Goal: Use online tool/utility: Utilize a website feature to perform a specific function

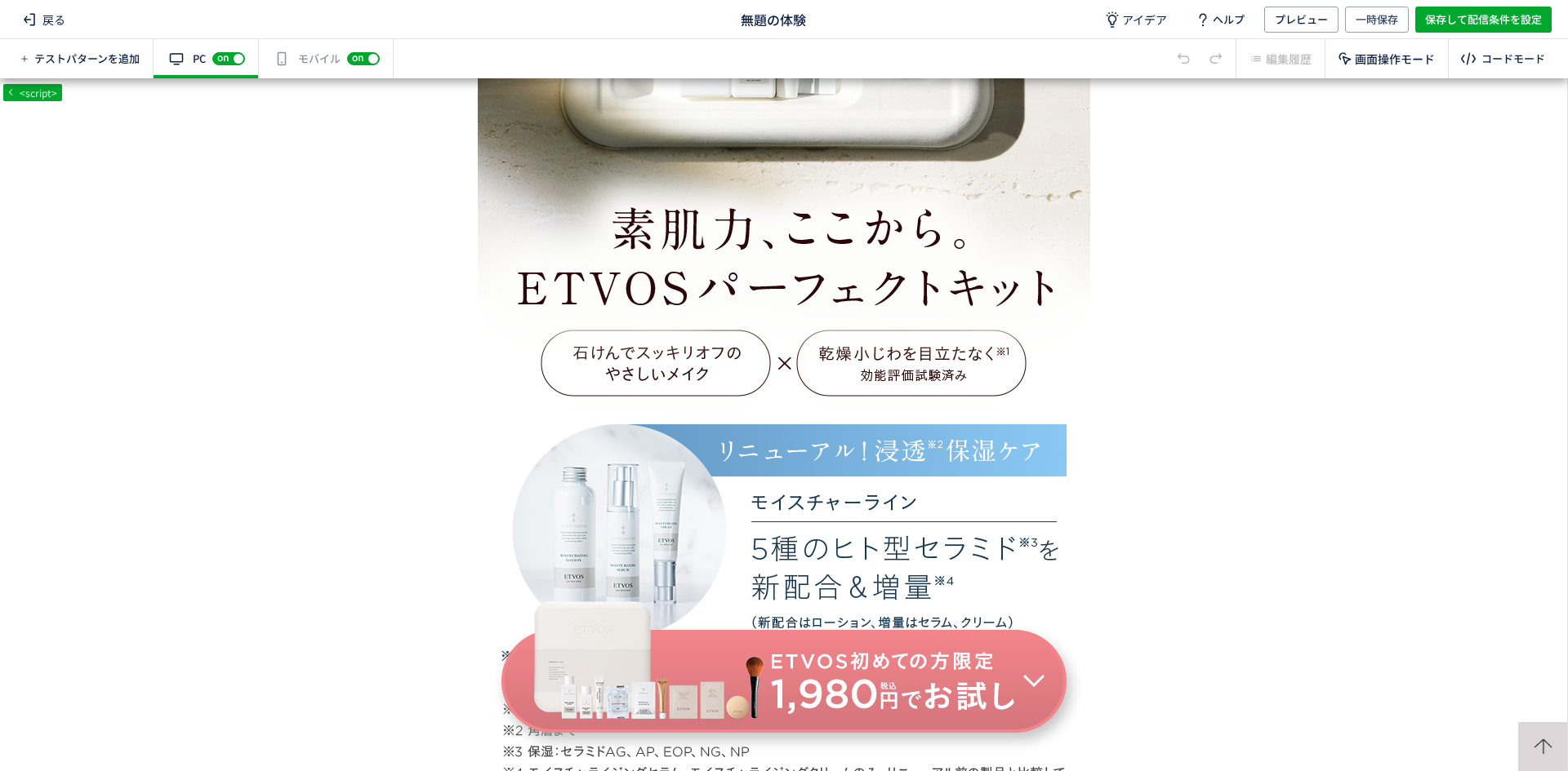
scroll to position [475, 0]
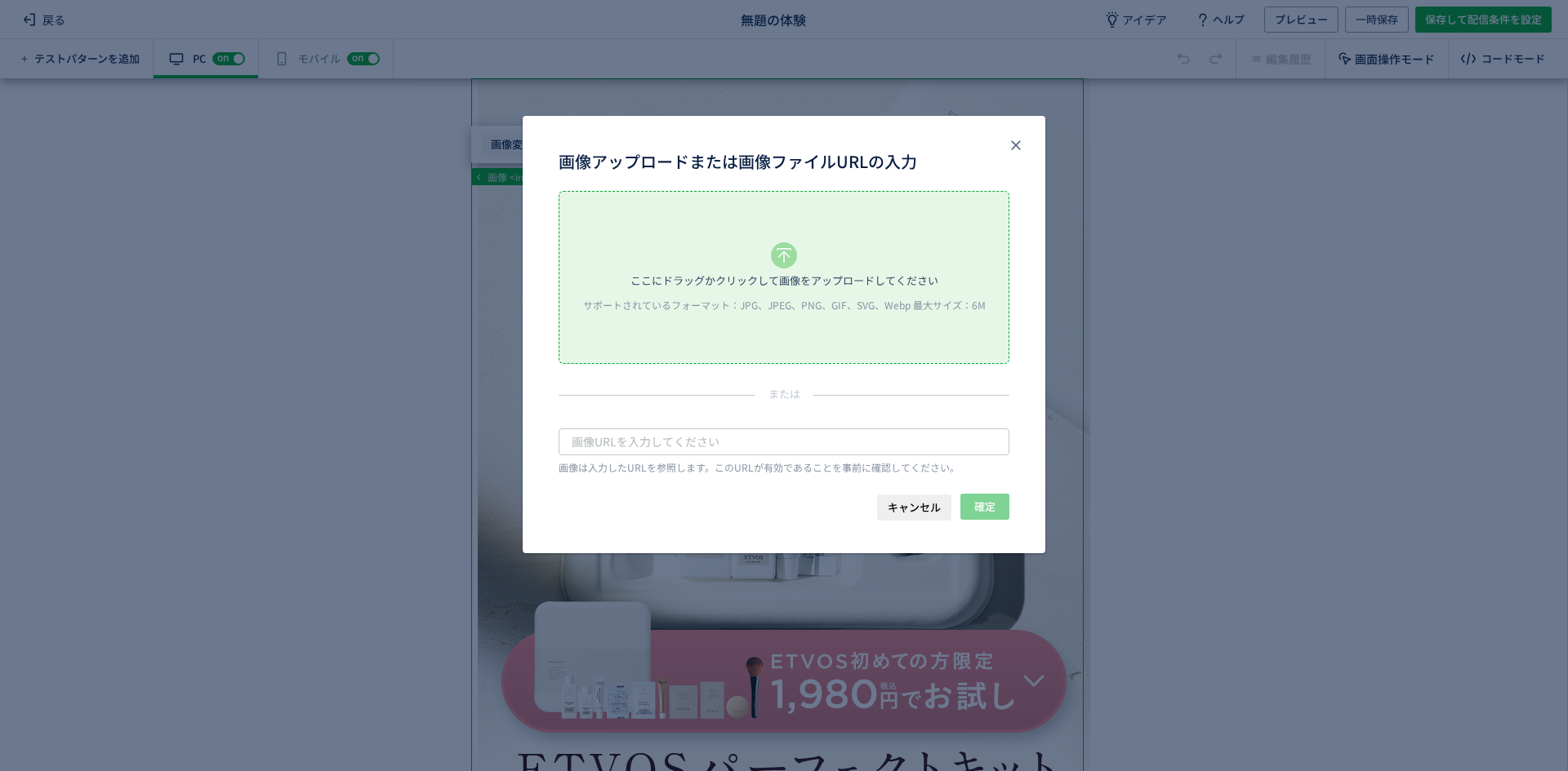
click at [507, 135] on body "戻る 無題の体験 アイデア ヘルプ プレビュー 一時保存 保存して配信条件を設定 テストパターンを追加 有効な編集箇所が確認されません PC off on ス…" at bounding box center [784, 385] width 1568 height 771
click at [570, 235] on div "ここにドラッグかクリックして画像をアップロードしてください サポートされているフォーマット：JPG、JPEG、PNG、GIF、SVG、Webp 最大サイズ：6M" at bounding box center [784, 278] width 449 height 172
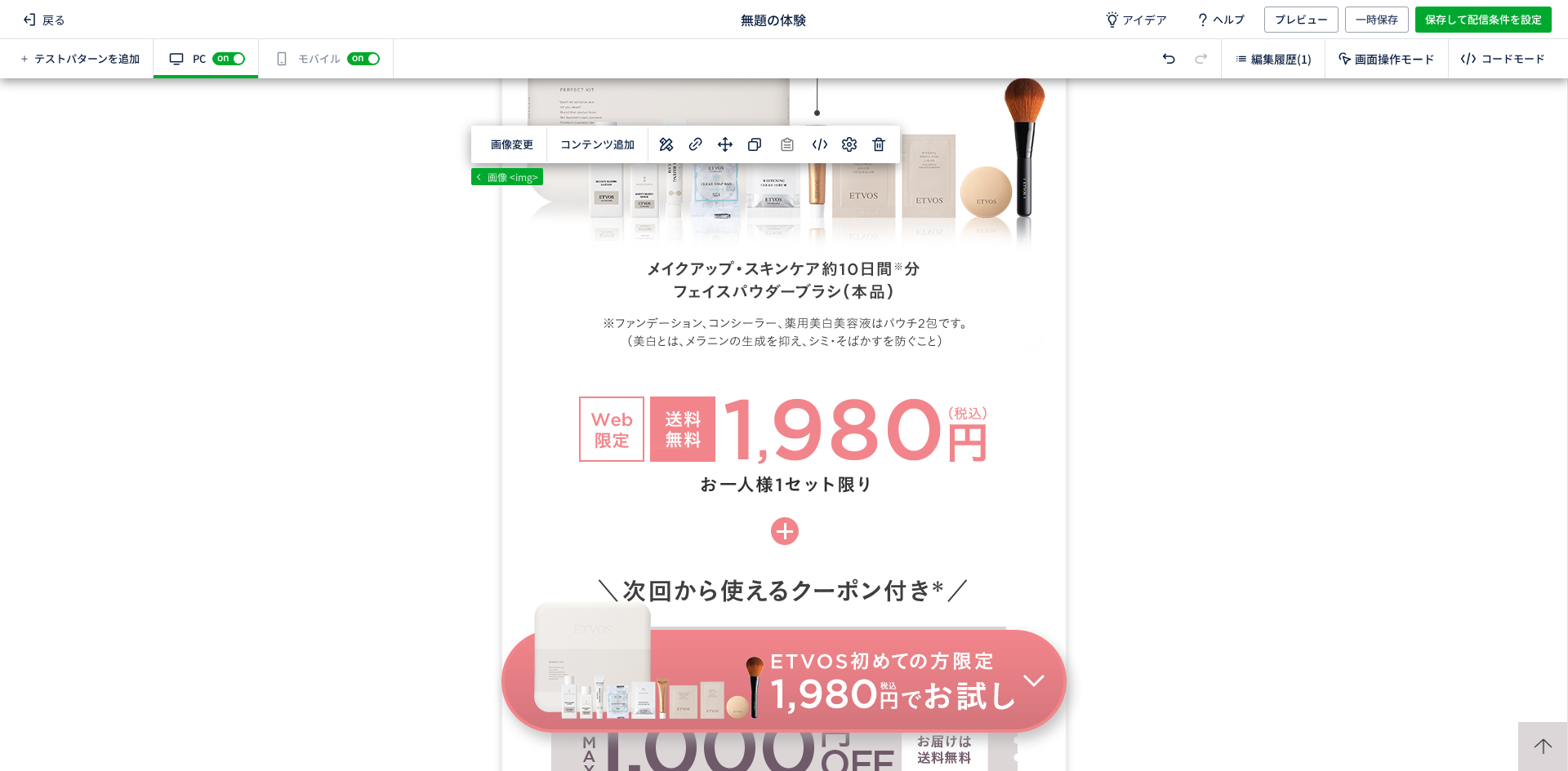
scroll to position [1401, 0]
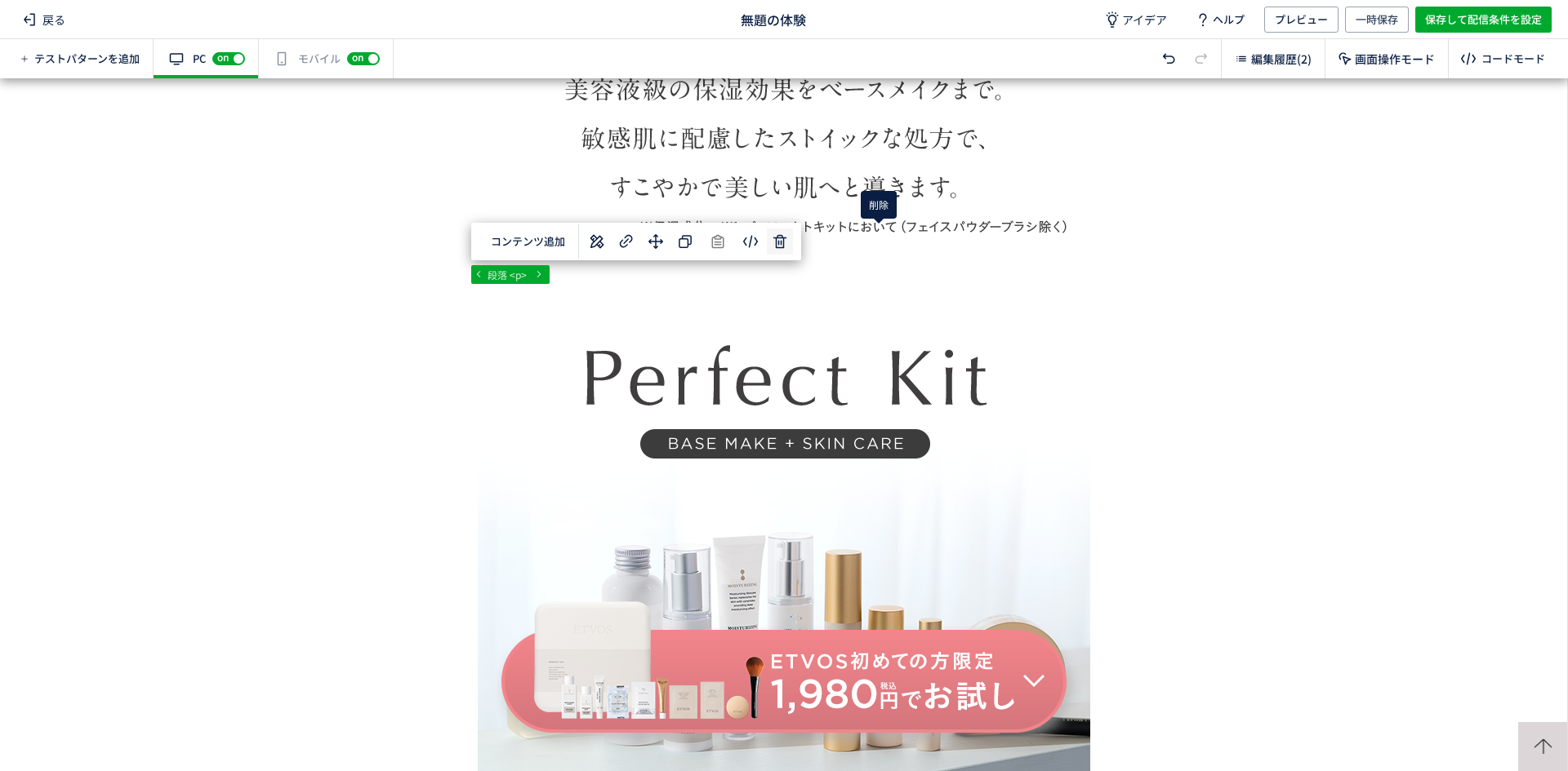
click at [889, 243] on div "... div div#wrap div#content section 段落 <p> 選択した要素の前 選択した要素の後 選択した領域内の先頭 選択した領域…" at bounding box center [784, 425] width 1567 height 693
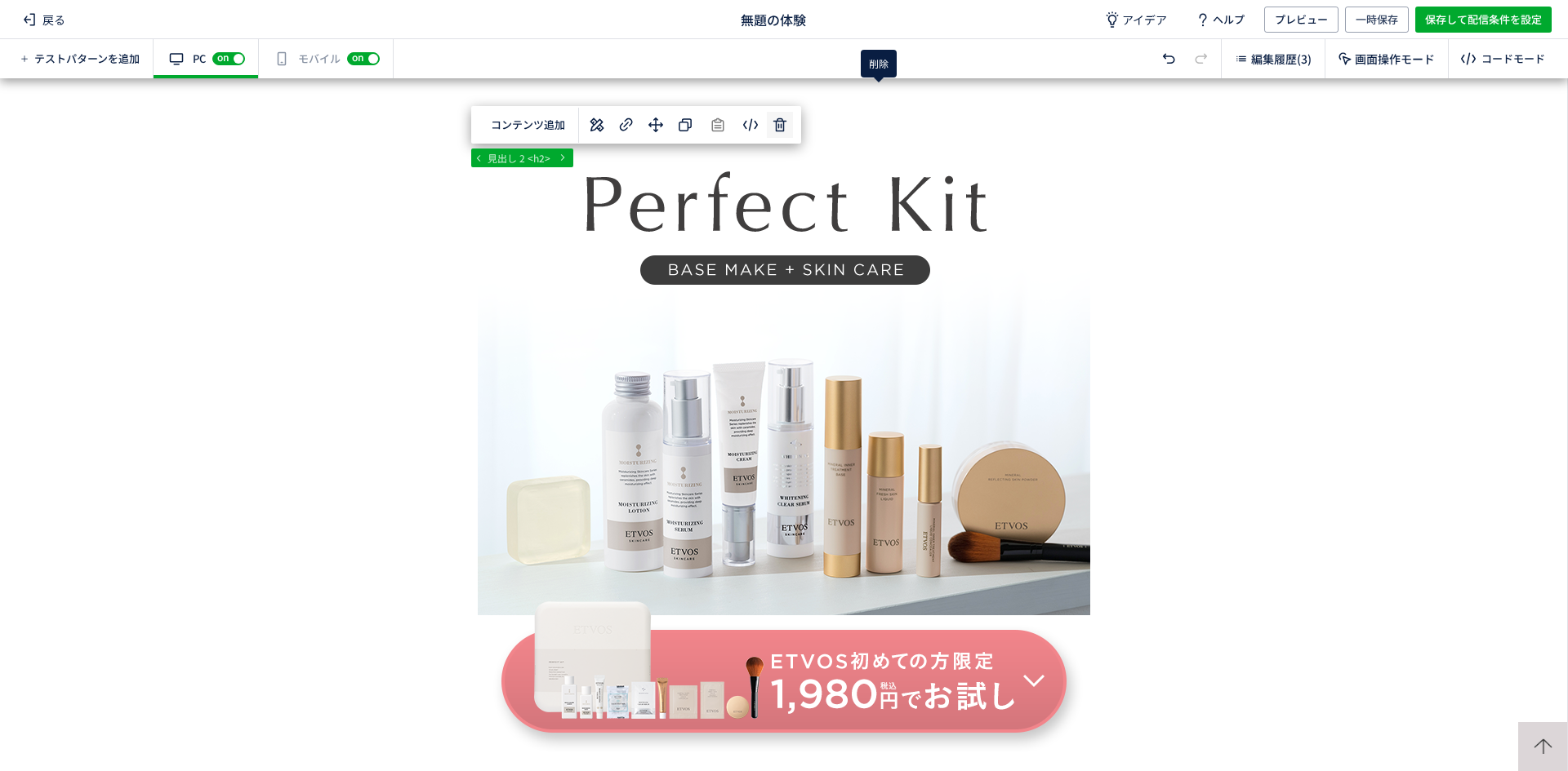
click at [881, 96] on div "... div div#wrap div#content section 見出し 2 <h2> 選択した要素の前 選択した要素の後 選択した領域内の先頭 選択…" at bounding box center [784, 425] width 1567 height 693
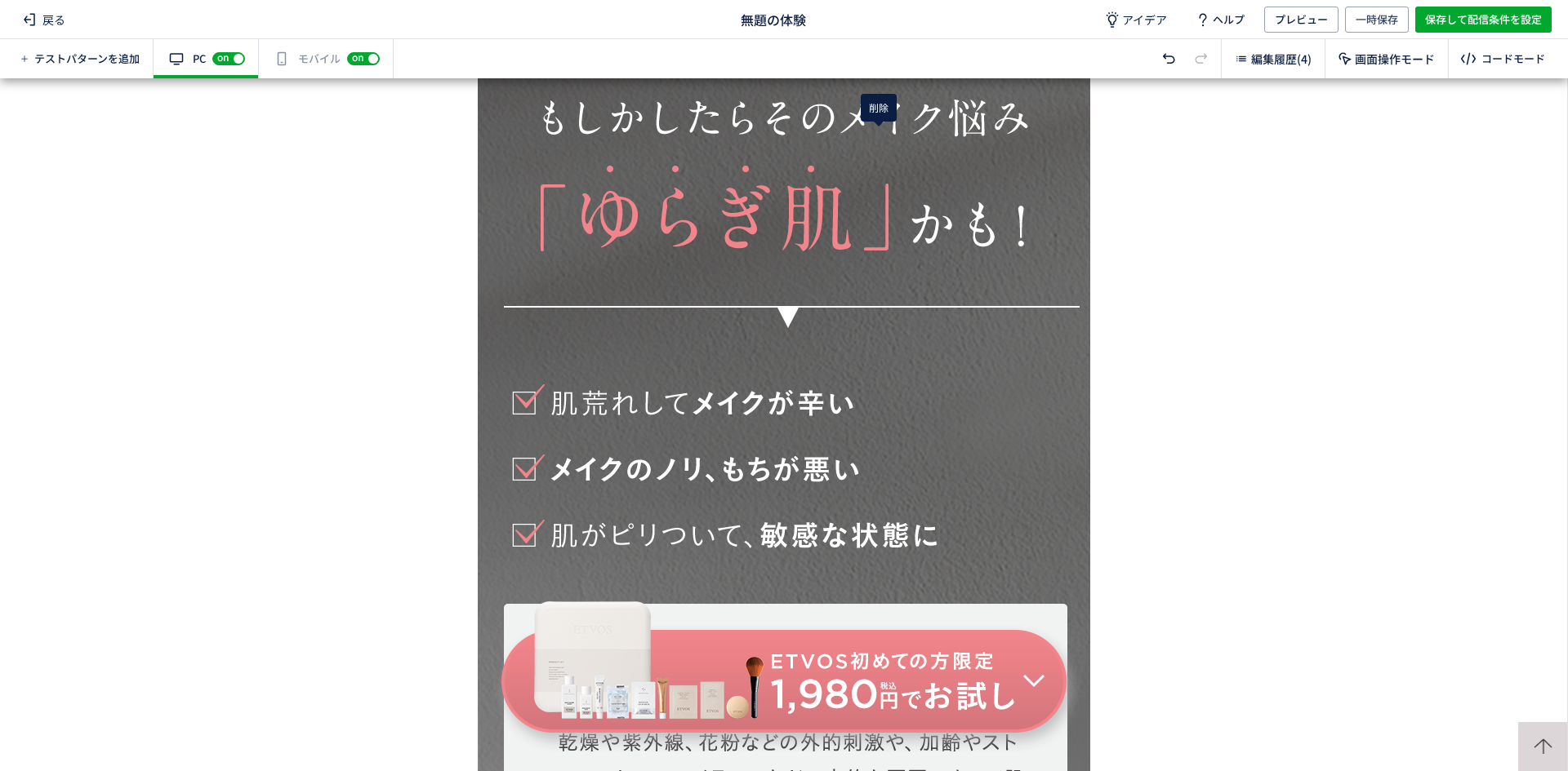
click at [876, 151] on div "... div div#wrap div#content section 段落 <p> 選択した要素の前 選択した要素の後 選択した領域内の先頭 選択した領域…" at bounding box center [784, 425] width 1567 height 693
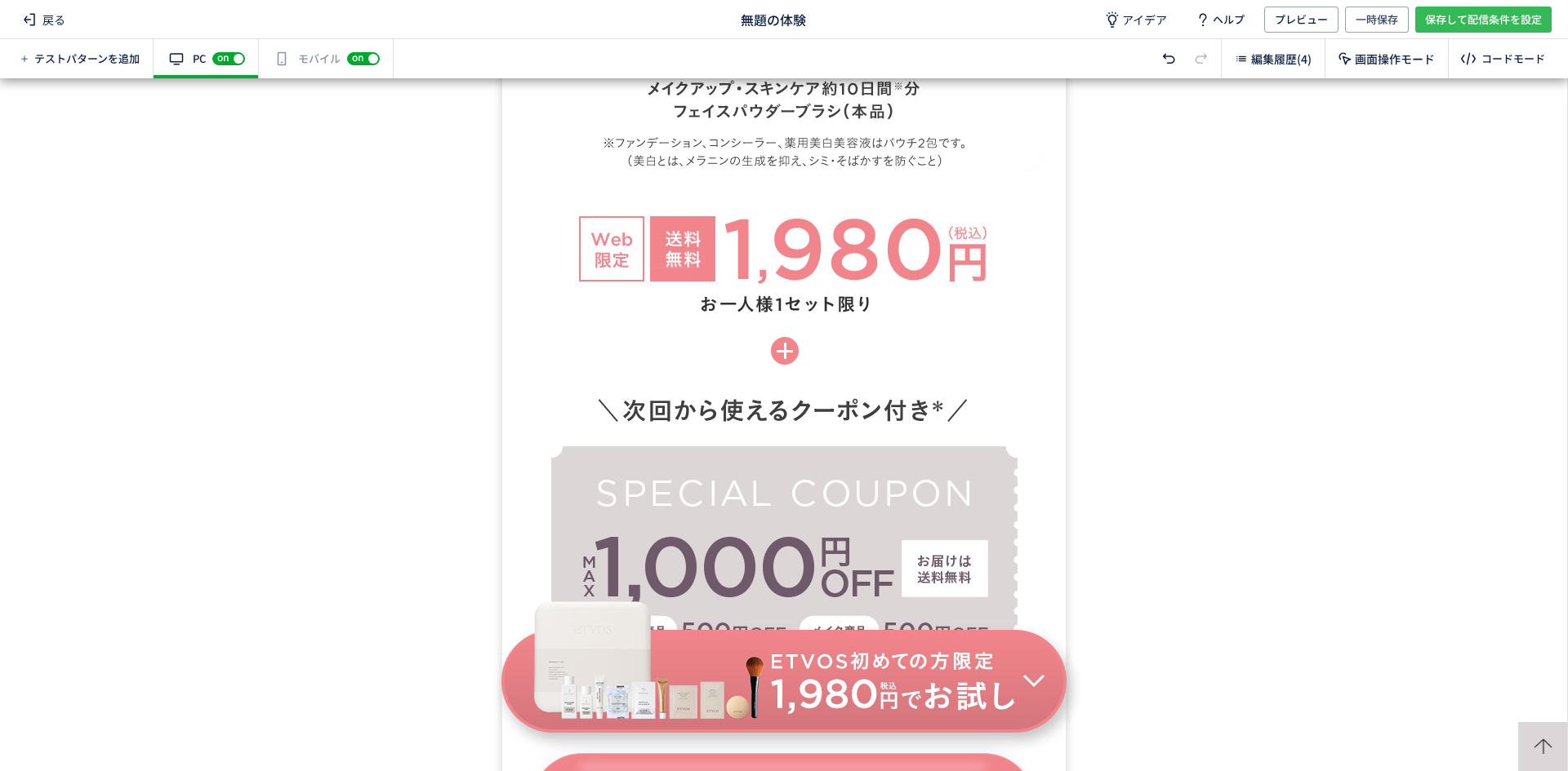
click at [1442, 22] on span "保存して配信条件を設定" at bounding box center [1483, 20] width 117 height 26
